Goal: Task Accomplishment & Management: Use online tool/utility

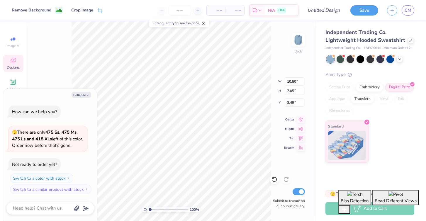
type textarea "x"
type input "3.85"
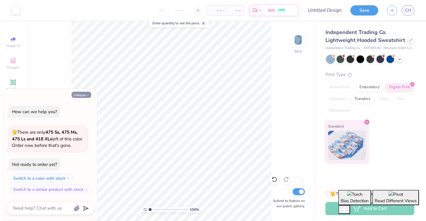
click at [85, 93] on button "Collapse" at bounding box center [82, 95] width 20 height 6
type textarea "x"
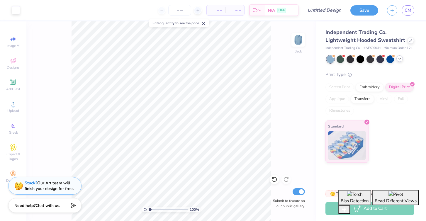
click at [400, 58] on icon at bounding box center [400, 58] width 5 height 5
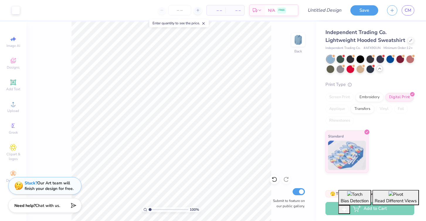
click at [380, 71] on icon at bounding box center [380, 68] width 5 height 5
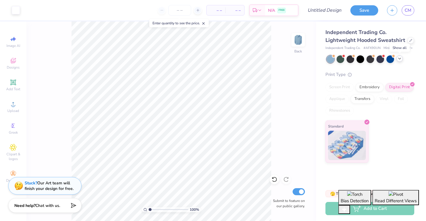
click at [401, 61] on div at bounding box center [400, 58] width 6 height 6
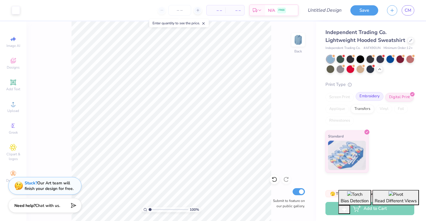
click at [367, 94] on div "Embroidery" at bounding box center [370, 96] width 28 height 9
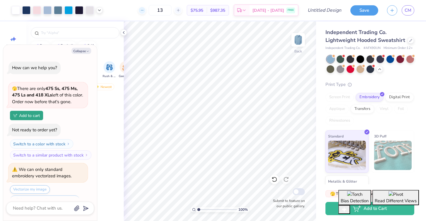
type textarea "x"
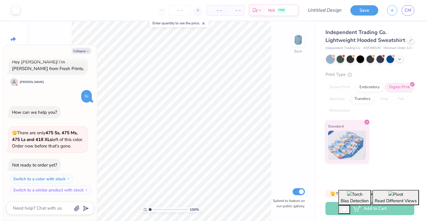
scroll to position [38, 0]
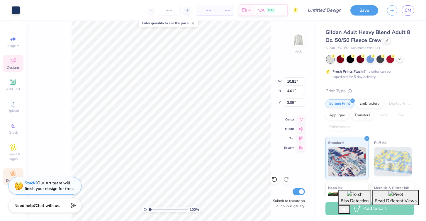
click at [11, 172] on icon at bounding box center [13, 174] width 7 height 7
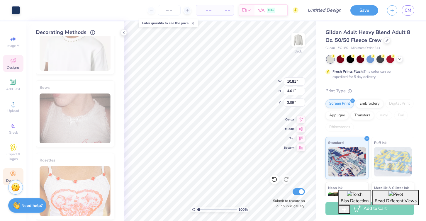
scroll to position [329, 0]
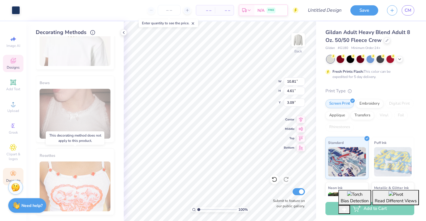
click at [70, 181] on div "Rosettes" at bounding box center [75, 182] width 79 height 67
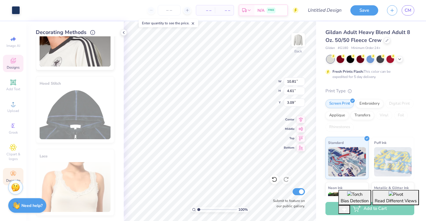
scroll to position [0, 0]
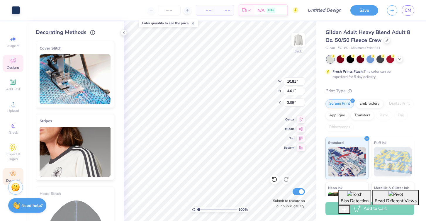
click at [85, 94] on img at bounding box center [75, 79] width 71 height 50
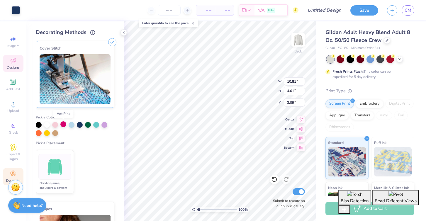
click at [62, 125] on div at bounding box center [63, 125] width 6 height 6
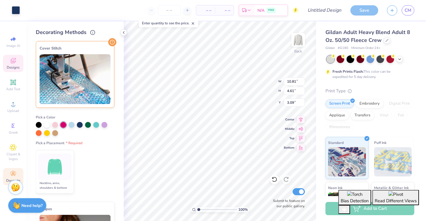
click at [50, 126] on div at bounding box center [75, 129] width 79 height 14
click at [55, 126] on div at bounding box center [55, 125] width 6 height 6
click at [80, 124] on div at bounding box center [80, 125] width 6 height 6
click at [62, 170] on img at bounding box center [55, 167] width 22 height 22
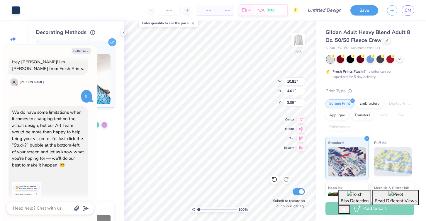
scroll to position [122, 0]
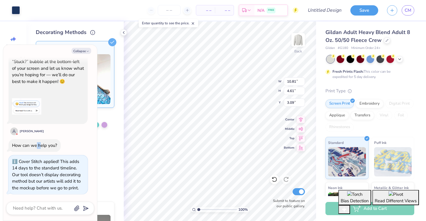
drag, startPoint x: 37, startPoint y: 148, endPoint x: 52, endPoint y: 150, distance: 15.1
click at [52, 150] on div "How can we help you?" at bounding box center [35, 145] width 52 height 13
click at [63, 131] on div "We do have some limitations when it comes to changing text on the actual design…" at bounding box center [48, 80] width 79 height 114
click at [29, 209] on textarea at bounding box center [42, 209] width 60 height 8
type textarea "h"
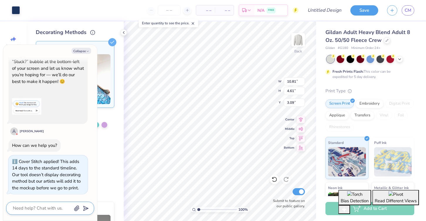
type textarea "x"
type textarea "ho"
type textarea "x"
type textarea "how"
type textarea "x"
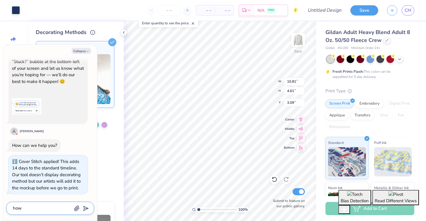
type textarea "how"
type textarea "x"
type textarea "how c"
type textarea "x"
type textarea "how ca"
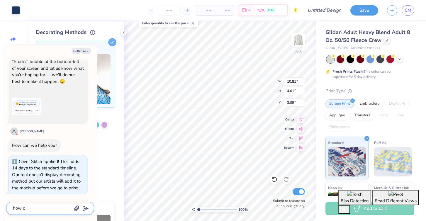
type textarea "x"
type textarea "how can"
type textarea "x"
type textarea "how can"
type textarea "x"
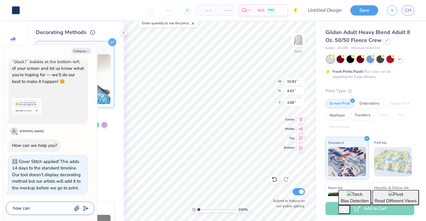
type textarea "how can i"
type textarea "x"
type textarea "how can i"
type textarea "x"
type textarea "how can i a"
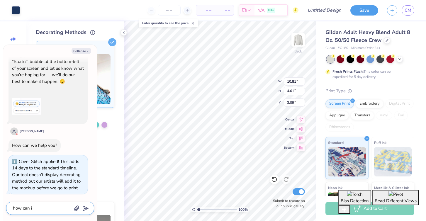
type textarea "x"
type textarea "how can i ad"
type textarea "x"
type textarea "how can i add"
type textarea "x"
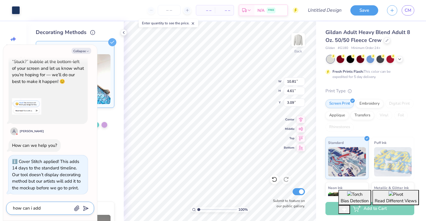
type textarea "how can i add"
type textarea "x"
type textarea "how can i add s"
type textarea "x"
type textarea "how can i add so"
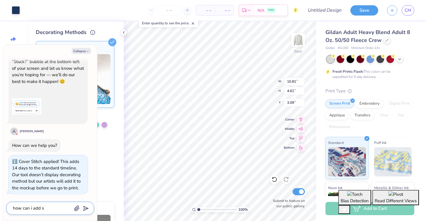
type textarea "x"
type textarea "how can i add som"
type textarea "x"
type textarea "how can i add some"
type textarea "x"
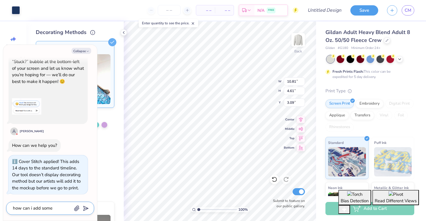
type textarea "how can i add somet"
type textarea "x"
type textarea "how can i add someth"
type textarea "x"
type textarea "how can i add somethi"
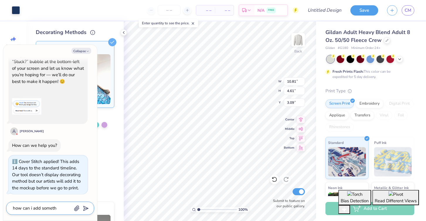
type textarea "x"
type textarea "how can i add someth"
type textarea "x"
type textarea "how can i add somet"
type textarea "x"
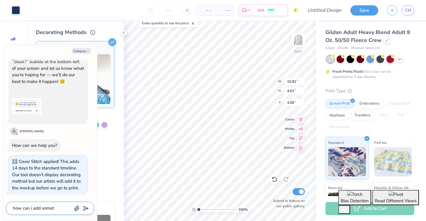
type textarea "how can i add some"
type textarea "x"
type textarea "how can i add som"
type textarea "x"
type textarea "how can i add so"
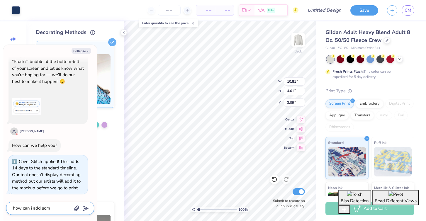
type textarea "x"
type textarea "how can i add s"
type textarea "x"
type textarea "how can i add"
type textarea "x"
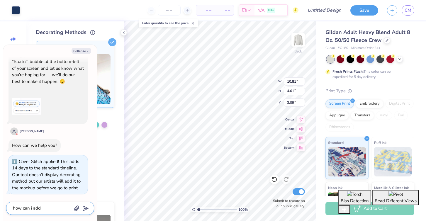
type textarea "how can i add"
type textarea "x"
type textarea "how can i ad"
type textarea "x"
type textarea "how can i a"
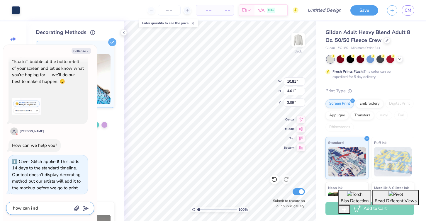
type textarea "x"
type textarea "how can i"
type textarea "x"
type textarea "how can i c"
type textarea "x"
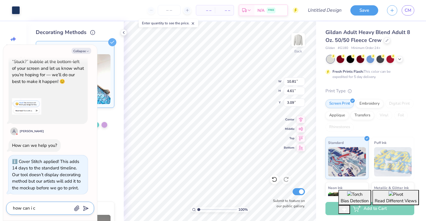
type textarea "how can i ch"
type textarea "x"
type textarea "how can i cha"
type textarea "x"
type textarea "how can i chan"
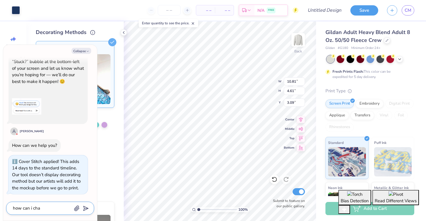
type textarea "x"
type textarea "how can i chane"
type textarea "x"
type textarea "how can i chane"
type textarea "x"
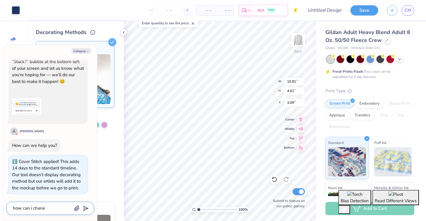
type textarea "how can i chane w"
type textarea "x"
type textarea "how can i chane wh"
type textarea "x"
type textarea "how can i chane wha"
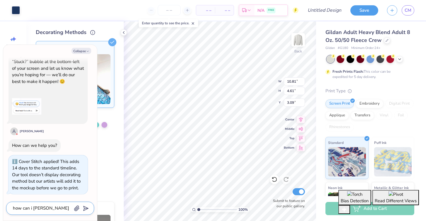
type textarea "x"
type textarea "how can i chane what"
type textarea "x"
type textarea "how can i chane what"
type textarea "x"
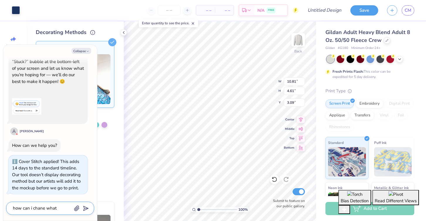
type textarea "how can i chane what"
type textarea "x"
type textarea "how can i chane wha"
type textarea "x"
type textarea "how can i chane wh"
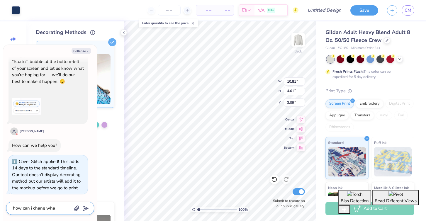
type textarea "x"
type textarea "how can i chane w"
type textarea "x"
type textarea "how can i chane"
type textarea "x"
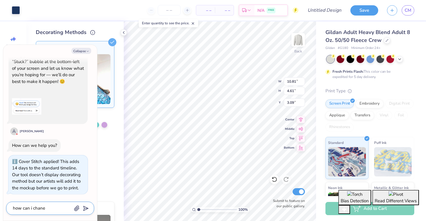
type textarea "how can i chane"
type textarea "x"
type textarea "how can i chan"
type textarea "x"
type textarea "how can i cha"
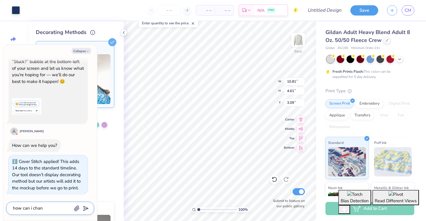
type textarea "x"
type textarea "how can i chan"
type textarea "x"
type textarea "how can i chang"
type textarea "x"
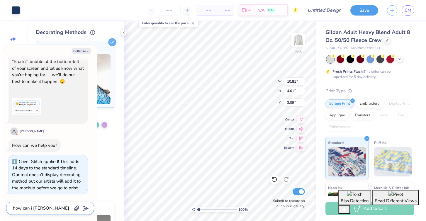
type textarea "how can i change"
type textarea "x"
type textarea "how can i change"
type textarea "x"
type textarea "how can i change w"
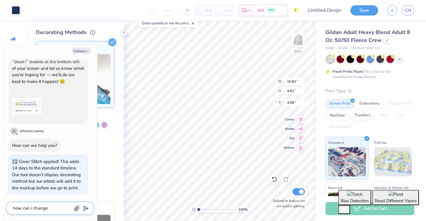
type textarea "x"
type textarea "how can i change wh"
type textarea "x"
type textarea "how can i change wha"
type textarea "x"
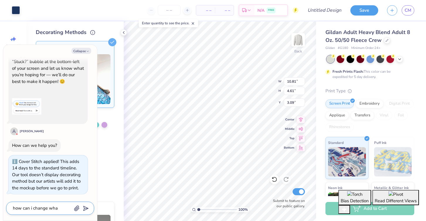
type textarea "how can i change what"
type textarea "x"
type textarea "how can i change what"
type textarea "x"
type textarea "how can i change what t"
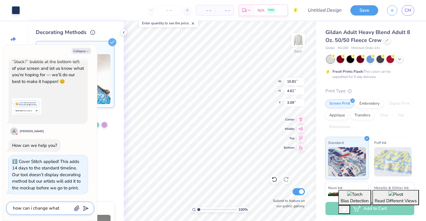
type textarea "x"
type textarea "how can i change what th"
type textarea "x"
type textarea "how can i change what the"
type textarea "x"
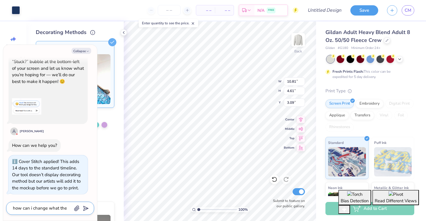
type textarea "how can i change what the"
type textarea "x"
type textarea "how can i change what the t"
type textarea "x"
type textarea "how can i change what the te"
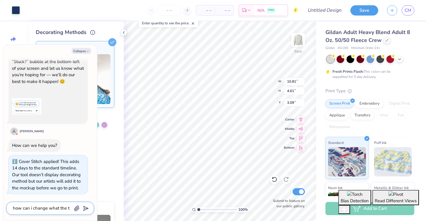
type textarea "x"
type textarea "how can i change what the tex"
type textarea "x"
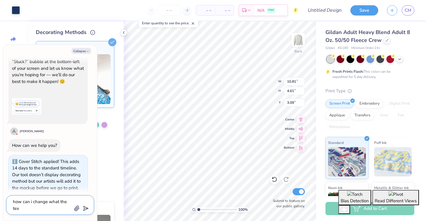
type textarea "how can i change what the text"
type textarea "x"
type textarea "how can i change what the text"
type textarea "x"
type textarea "how can i change what the text s"
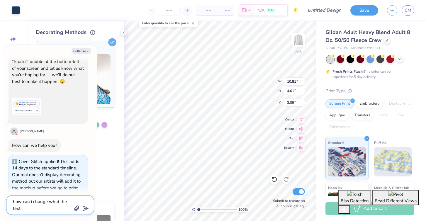
type textarea "x"
type textarea "how can i change what the text sa"
type textarea "x"
type textarea "how can i change what the text say"
type textarea "x"
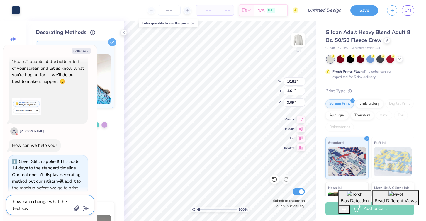
type textarea "how can i change what the text says"
type textarea "x"
type textarea "how can i change what the text says"
type textarea "x"
type textarea "how can i change what the text says b"
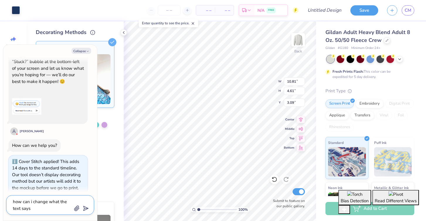
type textarea "x"
type textarea "how can i change what the text says bu"
type textarea "x"
type textarea "how can i change what the text says but"
type textarea "x"
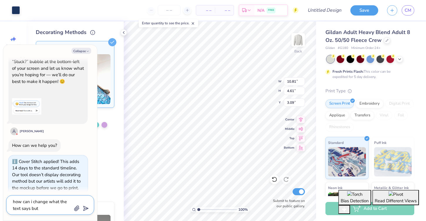
type textarea "how can i change what the text says but"
type textarea "x"
type textarea "how can i change what the text says but s"
type textarea "x"
type textarea "how can i change what the text says but st"
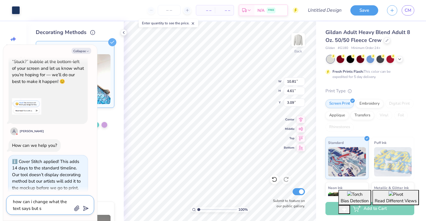
type textarea "x"
type textarea "how can i change what the text says but sti"
type textarea "x"
type textarea "how can i change what the text says but stil"
type textarea "x"
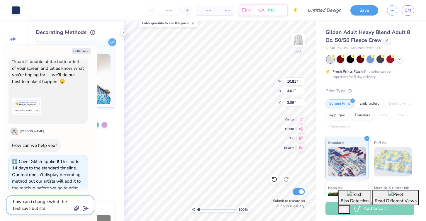
type textarea "how can i change what the text says but still"
type textarea "x"
type textarea "how can i change what the text says but still"
type textarea "x"
type textarea "how can i change what the text says but still k"
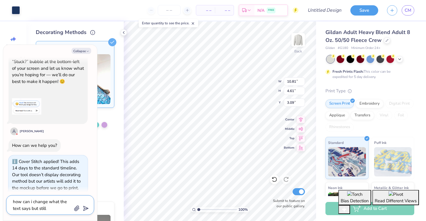
type textarea "x"
type textarea "how can i change what the text says but still ke"
type textarea "x"
type textarea "how can i change what the text says but still kee"
type textarea "x"
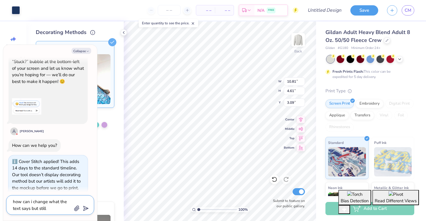
type textarea "how can i change what the text says but still keep"
type textarea "x"
type textarea "how can i change what the text says but still keepi"
type textarea "x"
type textarea "how can i change what the text says but still keepin"
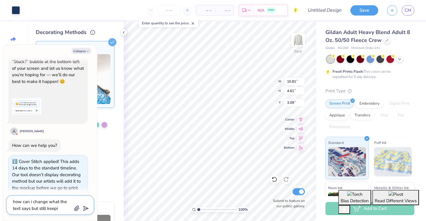
type textarea "x"
type textarea "how can i change what the text says but still keeping"
type textarea "x"
type textarea "how can i change what the text says but still keeping"
type textarea "x"
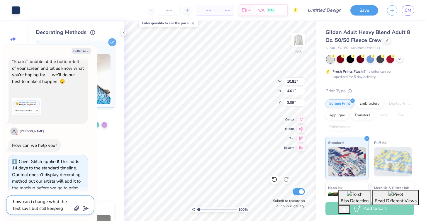
type textarea "how can i change what the text says but still keeping t"
type textarea "x"
type textarea "how can i change what the text says but still keeping th"
type textarea "x"
type textarea "how can i change what the text says but still keeping the"
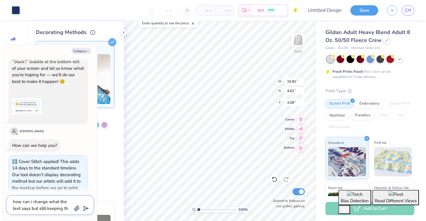
type textarea "x"
type textarea "how can i change what the text says but still keeping the"
type textarea "x"
type textarea "how can i change what the text says but still keeping the d"
type textarea "x"
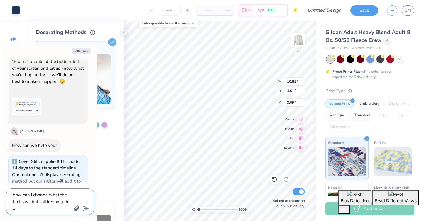
type textarea "how can i change what the text says but still keeping the de"
type textarea "x"
type textarea "how can i change what the text says but still keeping the des"
type textarea "x"
type textarea "how can i change what the text says but still keeping the desi"
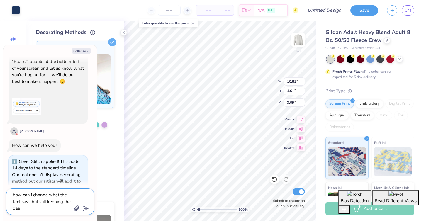
type textarea "x"
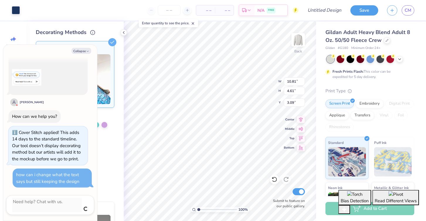
scroll to position [144, 0]
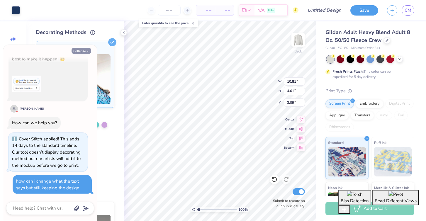
click at [82, 50] on button "Collapse" at bounding box center [82, 51] width 20 height 6
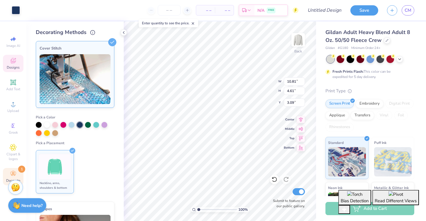
click at [63, 159] on img at bounding box center [55, 167] width 22 height 22
click at [102, 76] on img at bounding box center [75, 79] width 71 height 50
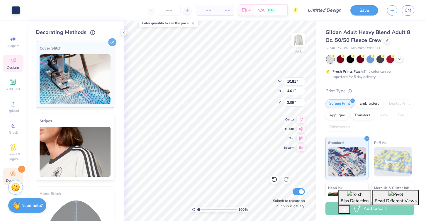
click at [94, 66] on img at bounding box center [75, 79] width 71 height 50
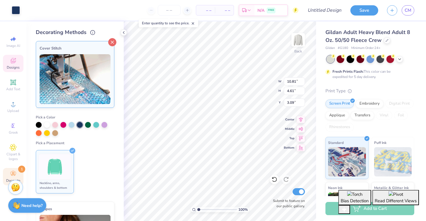
click at [111, 43] on icon at bounding box center [112, 42] width 8 height 8
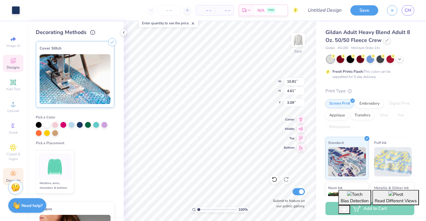
click at [107, 159] on ul "Neckline, arms, shoulders & bottom" at bounding box center [75, 172] width 79 height 48
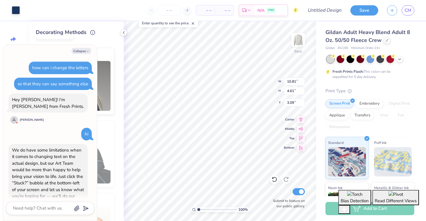
scroll to position [178, 0]
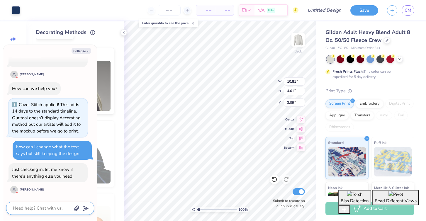
click at [43, 210] on textarea at bounding box center [42, 209] width 60 height 8
click at [75, 210] on icon "button" at bounding box center [77, 208] width 5 height 5
click at [67, 157] on div "how can i change what the text says but still keeping the design" at bounding box center [52, 150] width 72 height 13
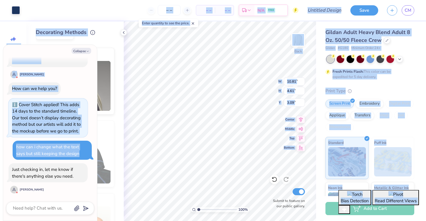
drag, startPoint x: 72, startPoint y: 154, endPoint x: -1, endPoint y: 142, distance: 73.6
click at [0, 142] on html "Art colors – – Per Item – – Total Est. Delivery N/A FREE Design Title Save CM I…" at bounding box center [213, 110] width 426 height 221
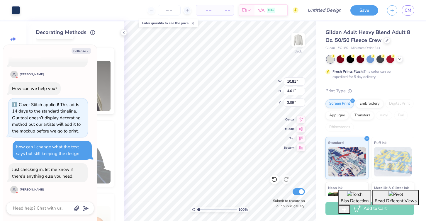
click at [58, 153] on div "how can i change what the text says but still keeping the design" at bounding box center [47, 150] width 63 height 13
drag, startPoint x: 14, startPoint y: 147, endPoint x: 76, endPoint y: 157, distance: 62.2
click at [76, 158] on div "how can i change what the text says but still keeping the design" at bounding box center [52, 150] width 79 height 19
click at [29, 207] on textarea at bounding box center [42, 209] width 60 height 8
click at [27, 209] on textarea at bounding box center [42, 209] width 60 height 8
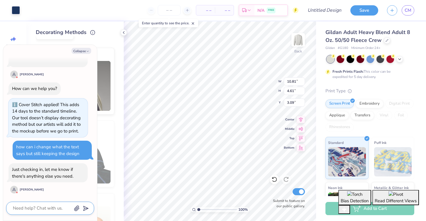
paste textarea "v"
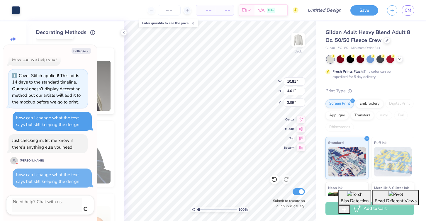
scroll to position [201, 0]
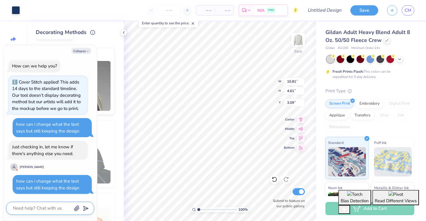
click at [49, 210] on textarea at bounding box center [42, 209] width 60 height 8
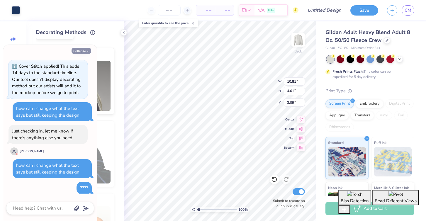
click at [80, 53] on button "Collapse" at bounding box center [82, 51] width 20 height 6
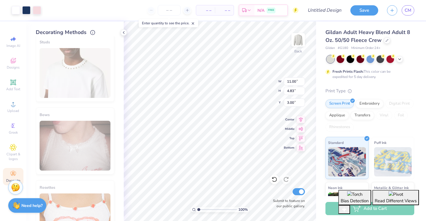
scroll to position [417, 0]
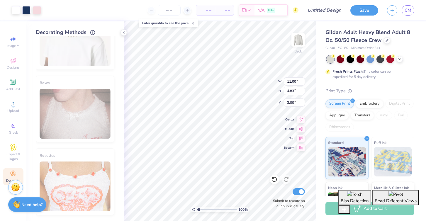
click at [29, 207] on strong "Need help?" at bounding box center [31, 205] width 21 height 6
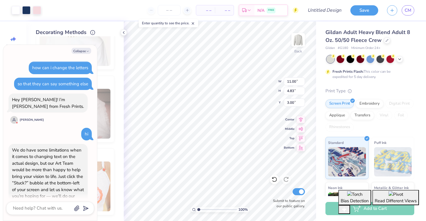
scroll to position [217, 0]
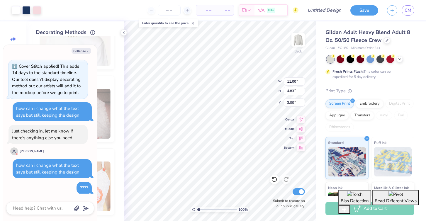
click at [116, 143] on div "Cover Stitch Pick a Color Pick a Placement Neckline, arms, shoulders & bottom H…" at bounding box center [80, 128] width 88 height 185
click at [82, 52] on button "Collapse" at bounding box center [82, 51] width 20 height 6
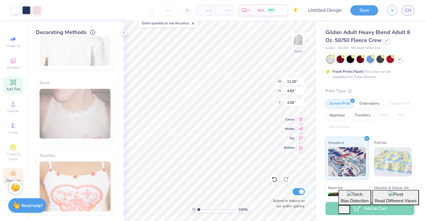
click at [15, 83] on icon at bounding box center [13, 82] width 4 height 4
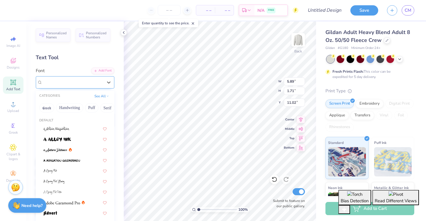
click at [102, 84] on div "Super Dream" at bounding box center [73, 82] width 62 height 9
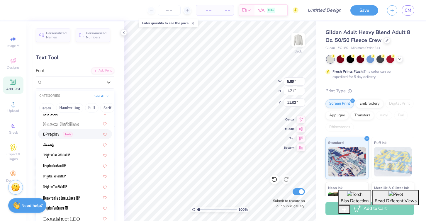
scroll to position [407, 0]
click at [43, 108] on button "Greek" at bounding box center [46, 107] width 15 height 9
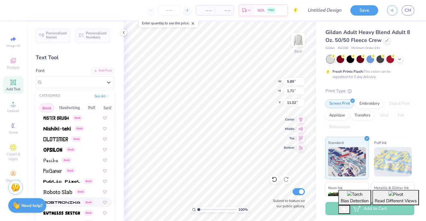
scroll to position [355, 0]
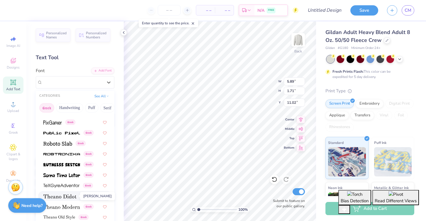
click at [73, 197] on img at bounding box center [59, 197] width 33 height 4
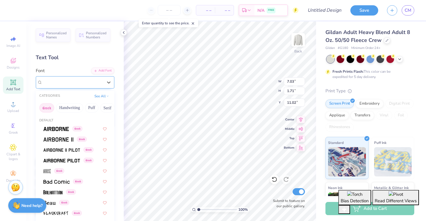
click at [81, 82] on div "Theano Didot Greek" at bounding box center [73, 82] width 62 height 9
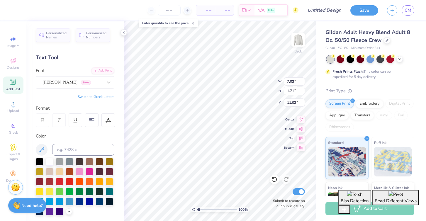
scroll to position [0, 1]
click at [94, 97] on button "Switch to Greek Letters" at bounding box center [96, 97] width 37 height 5
click at [94, 97] on button "Switch to Normal Letters" at bounding box center [94, 97] width 39 height 5
click at [94, 97] on button "Switch to Greek Letters" at bounding box center [96, 97] width 37 height 5
click at [94, 97] on button "Switch to Normal Letters" at bounding box center [94, 97] width 39 height 5
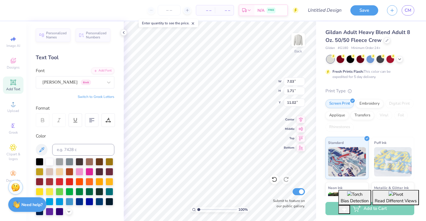
click at [26, 207] on strong "Need help?" at bounding box center [31, 205] width 21 height 6
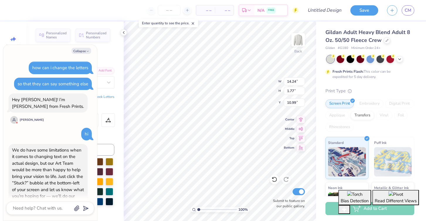
scroll to position [217, 0]
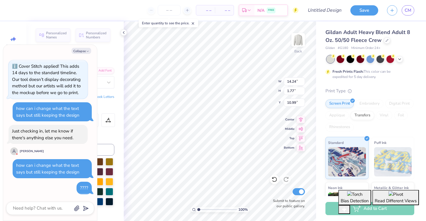
click at [112, 138] on div "Color" at bounding box center [75, 136] width 79 height 7
click at [83, 53] on button "Collapse" at bounding box center [82, 51] width 20 height 6
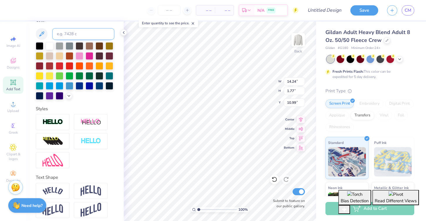
scroll to position [120, 0]
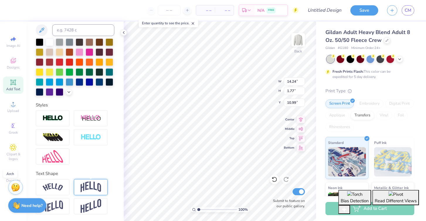
click at [87, 190] on img at bounding box center [91, 187] width 21 height 11
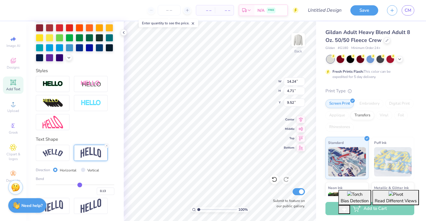
drag, startPoint x: 92, startPoint y: 183, endPoint x: 80, endPoint y: 183, distance: 12.3
click at [80, 185] on input "range" at bounding box center [75, 185] width 79 height 1
drag, startPoint x: 79, startPoint y: 184, endPoint x: 85, endPoint y: 184, distance: 6.5
click at [85, 185] on input "range" at bounding box center [75, 185] width 79 height 1
click at [81, 185] on input "range" at bounding box center [75, 185] width 79 height 1
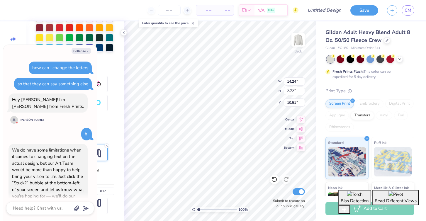
scroll to position [271, 0]
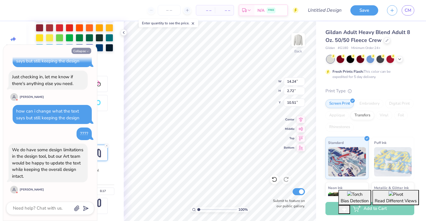
click at [88, 50] on icon "button" at bounding box center [88, 52] width 4 height 4
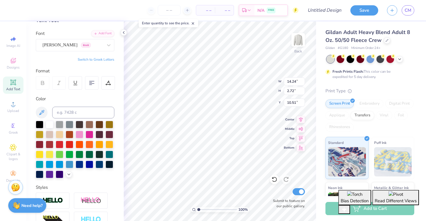
scroll to position [38, 0]
click at [40, 82] on icon at bounding box center [42, 82] width 5 height 5
click at [61, 100] on div "Color" at bounding box center [75, 98] width 79 height 7
click at [55, 147] on div at bounding box center [75, 150] width 79 height 58
click at [64, 142] on div at bounding box center [75, 150] width 79 height 58
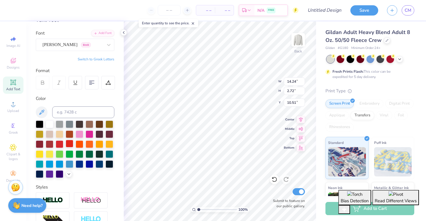
click at [68, 143] on div at bounding box center [70, 144] width 8 height 8
click at [91, 132] on div at bounding box center [90, 134] width 8 height 8
click at [99, 123] on div at bounding box center [100, 124] width 8 height 8
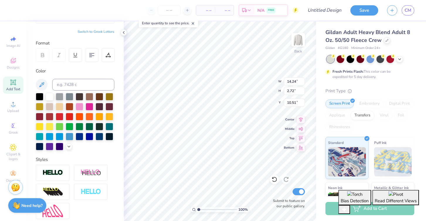
scroll to position [60, 0]
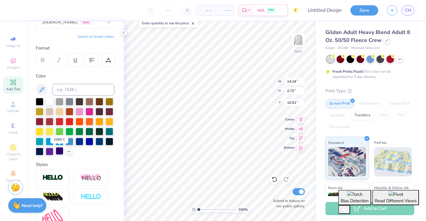
click at [58, 151] on div at bounding box center [60, 151] width 8 height 8
click at [63, 72] on div "Personalized Names Personalized Numbers Text Tool Add Font Font Theano Didot Gr…" at bounding box center [74, 121] width 97 height 200
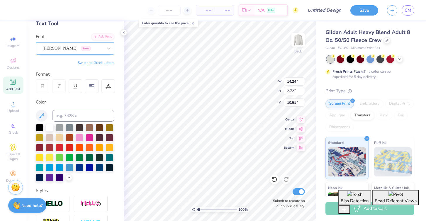
click at [84, 47] on div "Theano Didot Greek" at bounding box center [73, 48] width 62 height 9
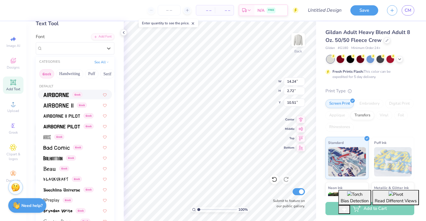
click at [59, 93] on img at bounding box center [56, 95] width 26 height 4
click at [93, 46] on div "Airborne Greek" at bounding box center [73, 48] width 62 height 9
click at [66, 128] on img at bounding box center [61, 127] width 37 height 4
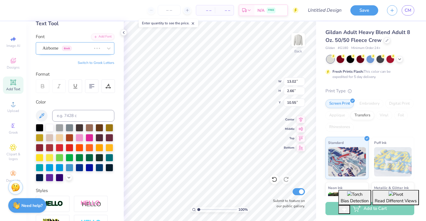
click at [92, 51] on div "Airborne Greek" at bounding box center [67, 48] width 50 height 9
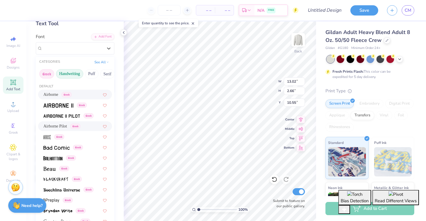
click at [71, 74] on button "Handwriting" at bounding box center [69, 73] width 27 height 9
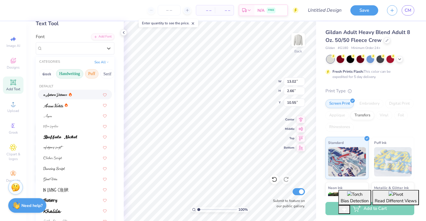
click at [92, 74] on button "Puff" at bounding box center [92, 73] width 14 height 9
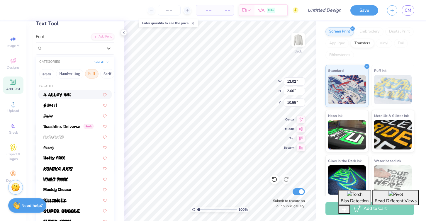
scroll to position [73, 0]
